Goal: Transaction & Acquisition: Book appointment/travel/reservation

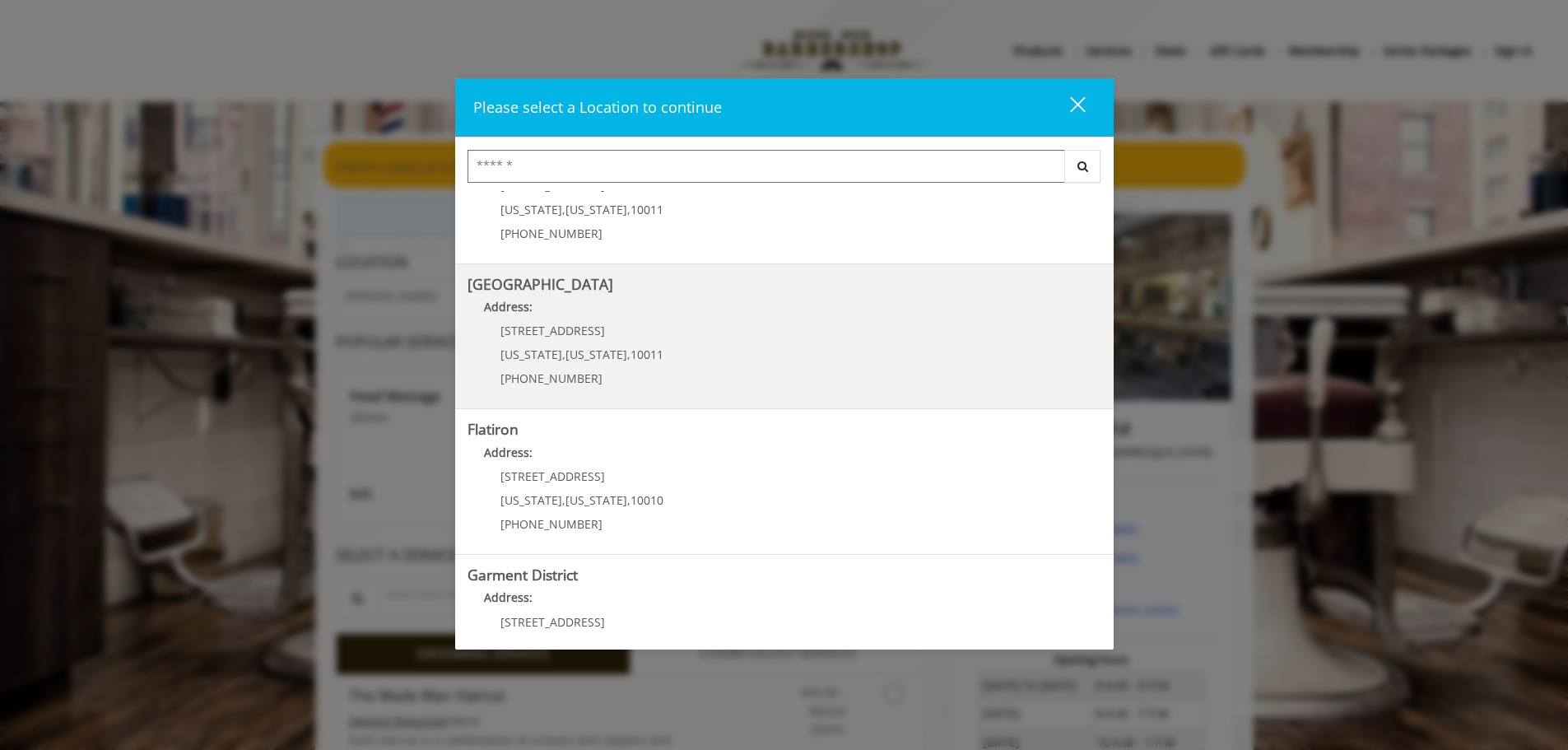
scroll to position [247, 0]
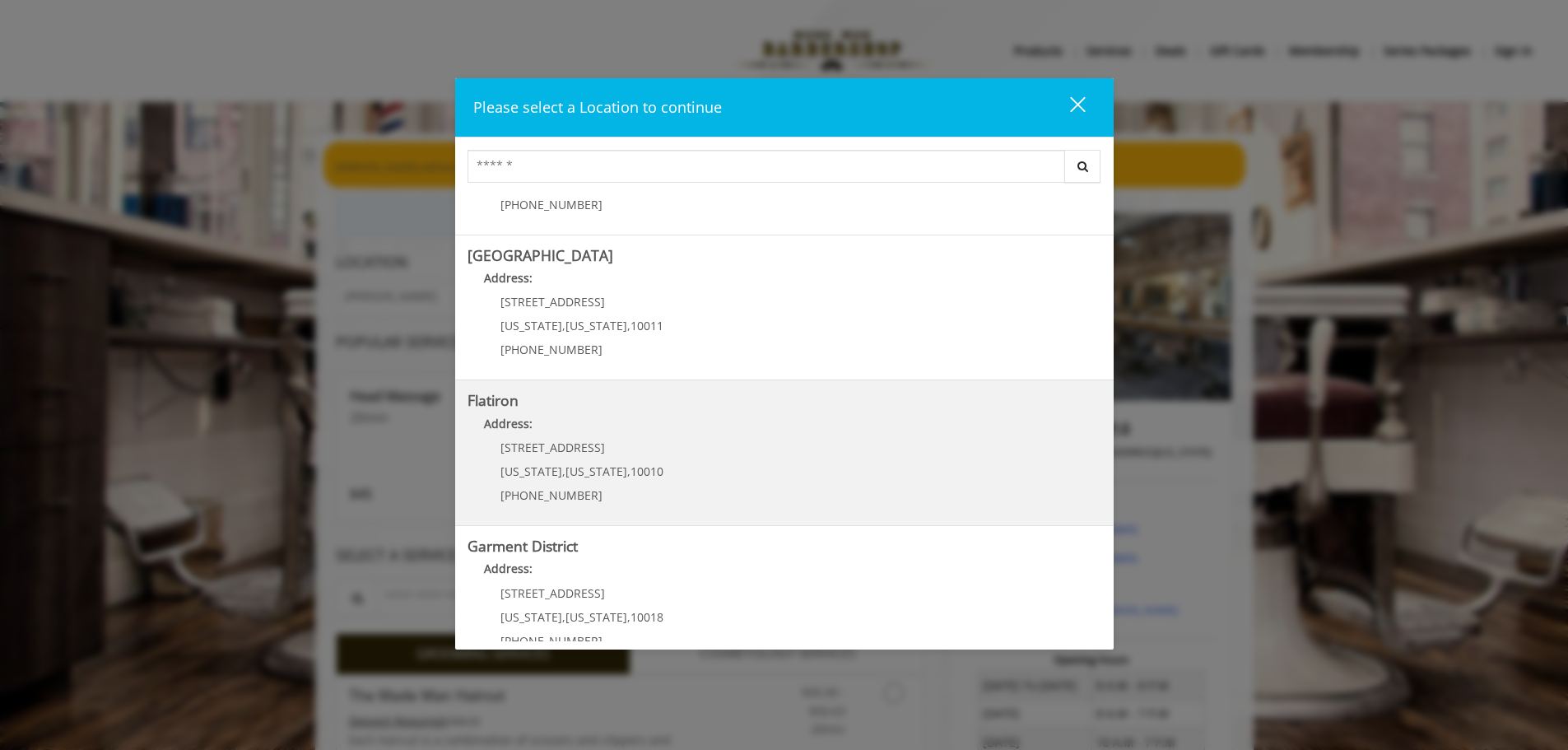
click at [767, 445] on "Flatiron Address: 10 E 23rd St New York , New York , 10010 (917) 475-1765" at bounding box center [784, 452] width 634 height 120
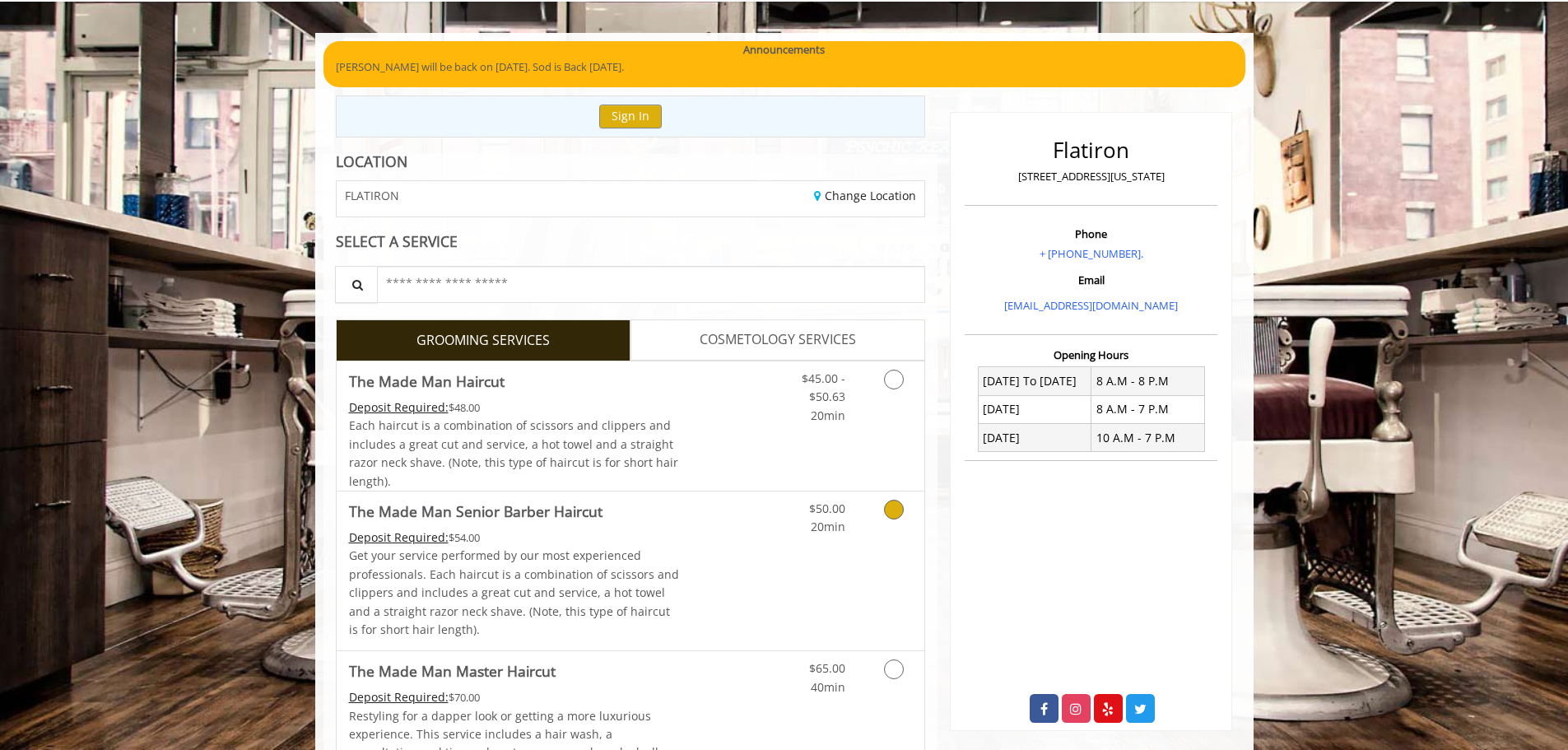
scroll to position [247, 0]
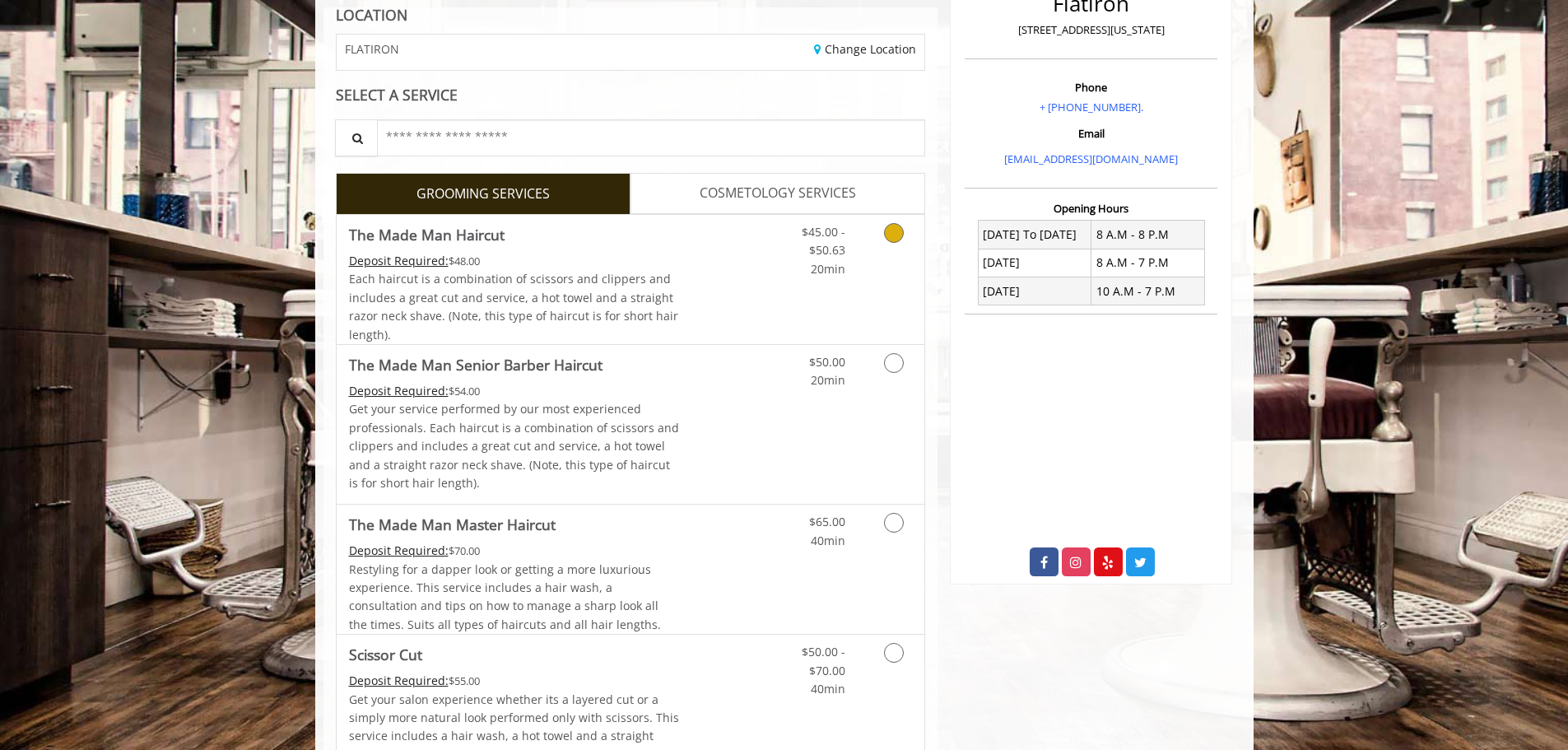
click at [902, 238] on icon "Grooming services" at bounding box center [893, 232] width 20 height 20
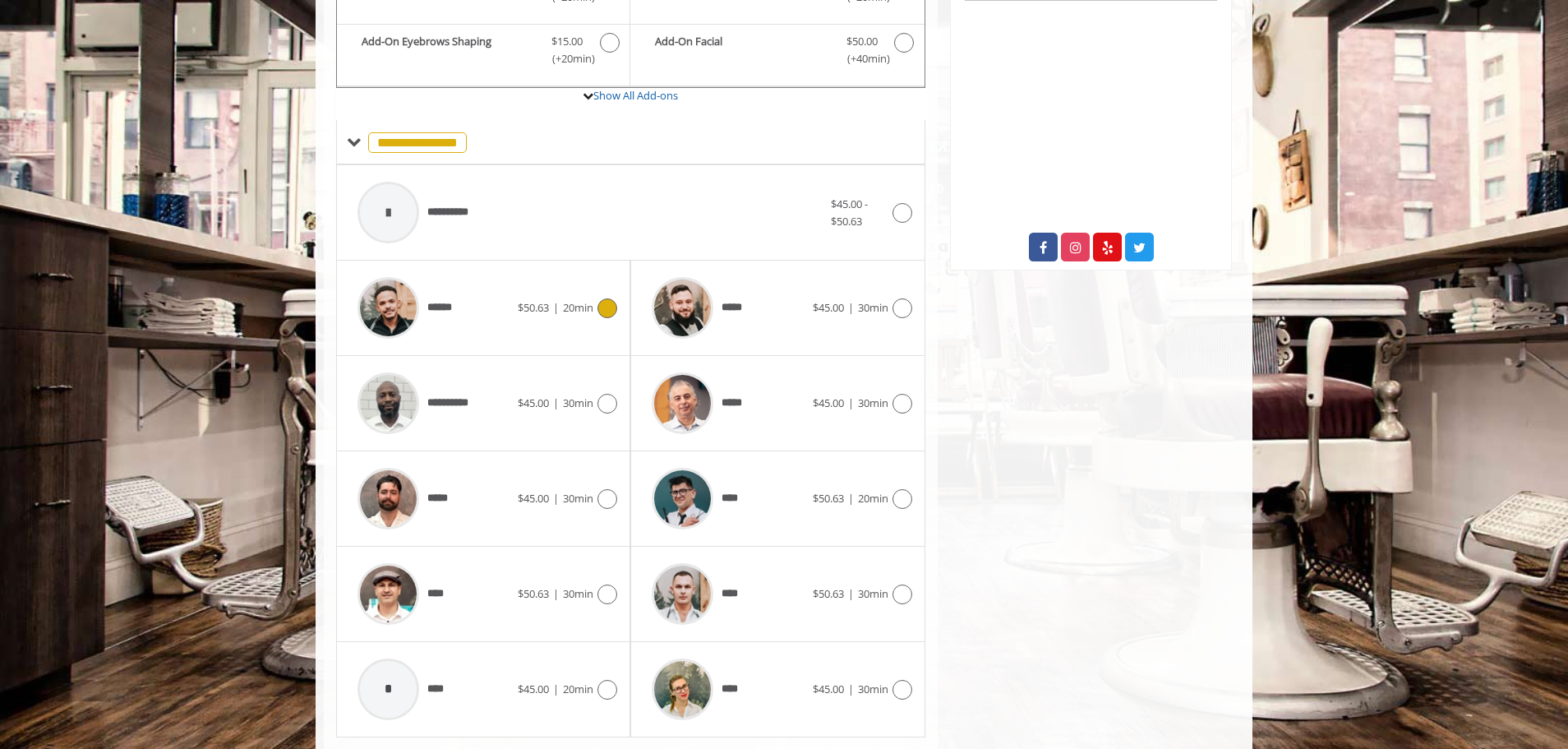
scroll to position [606, 0]
